Goal: Information Seeking & Learning: Find contact information

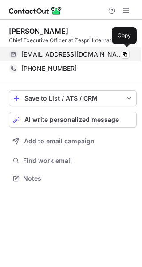
scroll to position [172, 142]
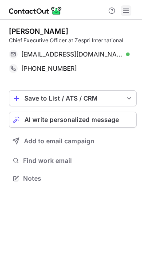
scroll to position [172, 142]
click at [127, 12] on span at bounding box center [126, 10] width 7 height 7
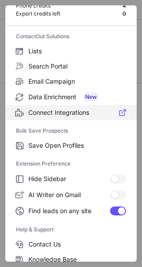
scroll to position [0, 0]
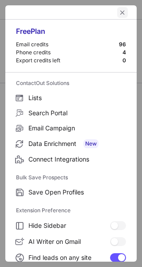
click at [119, 13] on span "left-button" at bounding box center [122, 12] width 7 height 7
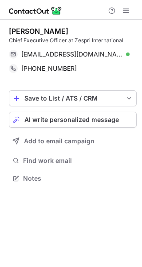
scroll to position [172, 142]
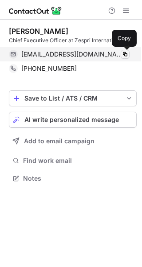
click at [125, 52] on span at bounding box center [125, 54] width 7 height 7
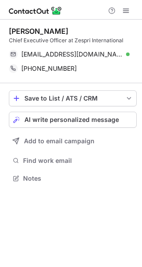
scroll to position [172, 142]
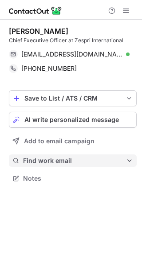
click at [56, 161] on span "Find work email" at bounding box center [74, 161] width 103 height 8
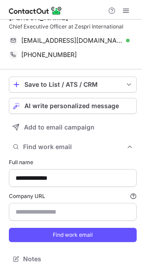
scroll to position [19, 0]
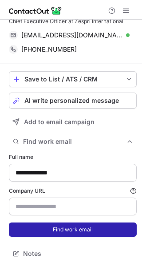
click at [43, 227] on button "Find work email" at bounding box center [73, 230] width 128 height 14
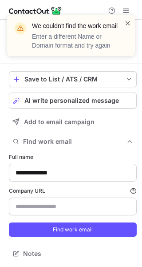
click at [126, 24] on span at bounding box center [128, 23] width 7 height 9
